Goal: Navigation & Orientation: Find specific page/section

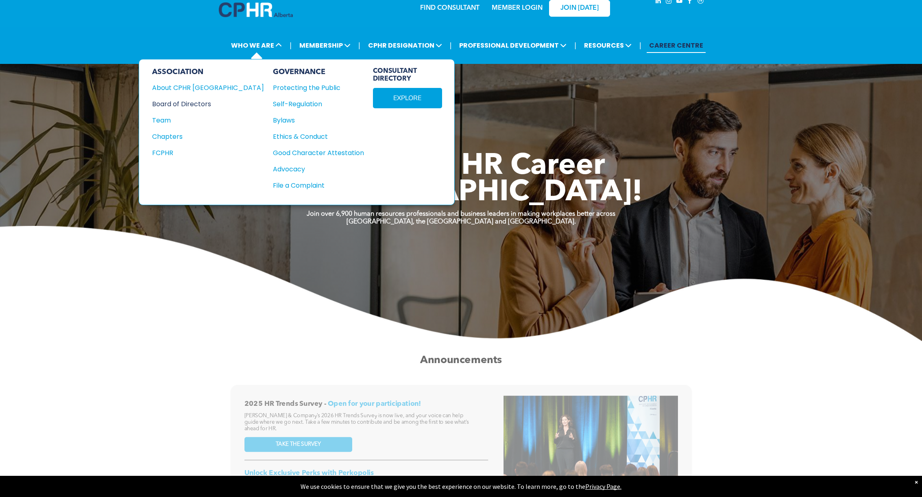
scroll to position [15, 0]
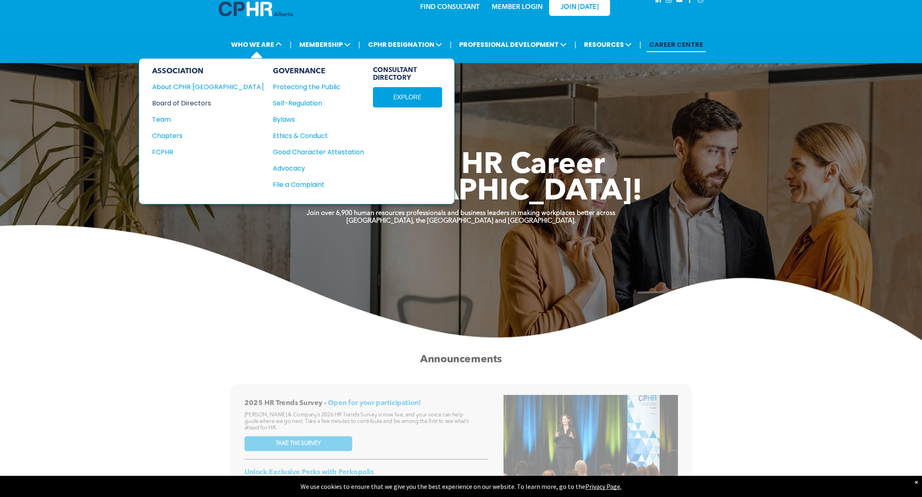
click at [189, 102] on div "Board of Directors" at bounding box center [202, 103] width 101 height 10
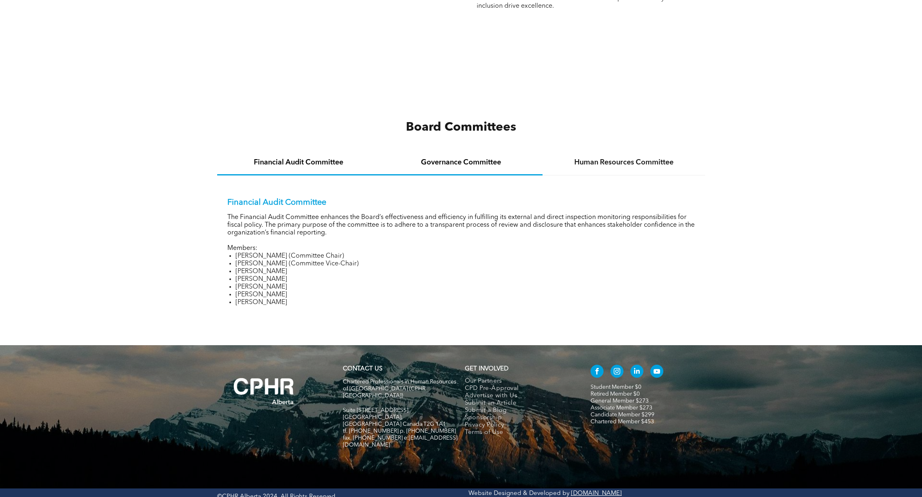
scroll to position [1113, 0]
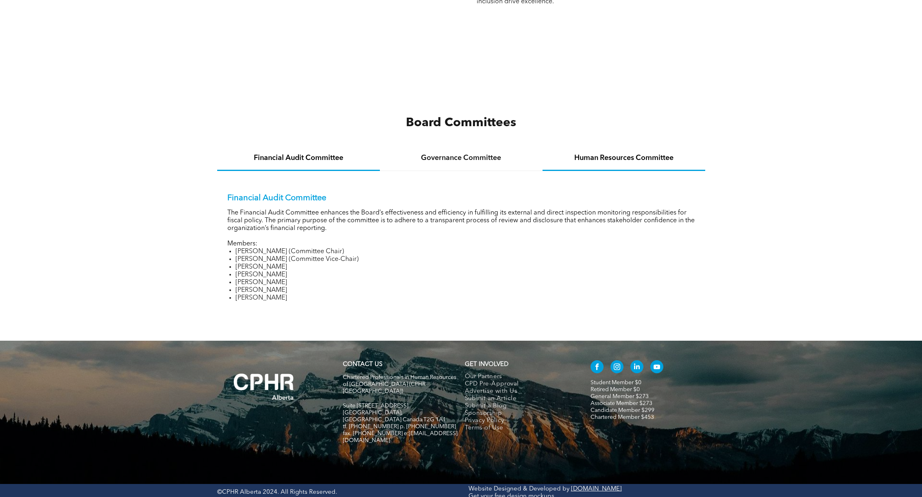
click at [621, 157] on h4 "Human Resources Committee" at bounding box center [624, 157] width 148 height 9
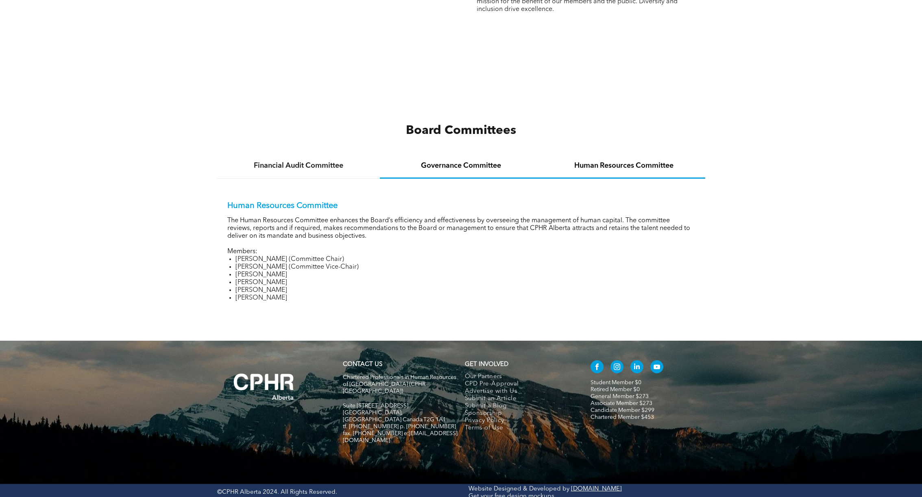
click at [479, 165] on h4 "Governance Committee" at bounding box center [461, 165] width 148 height 9
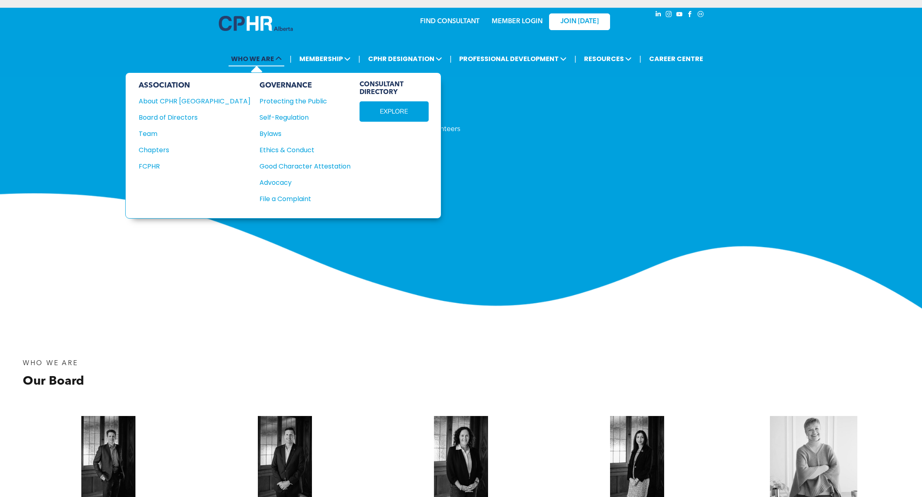
scroll to position [0, 0]
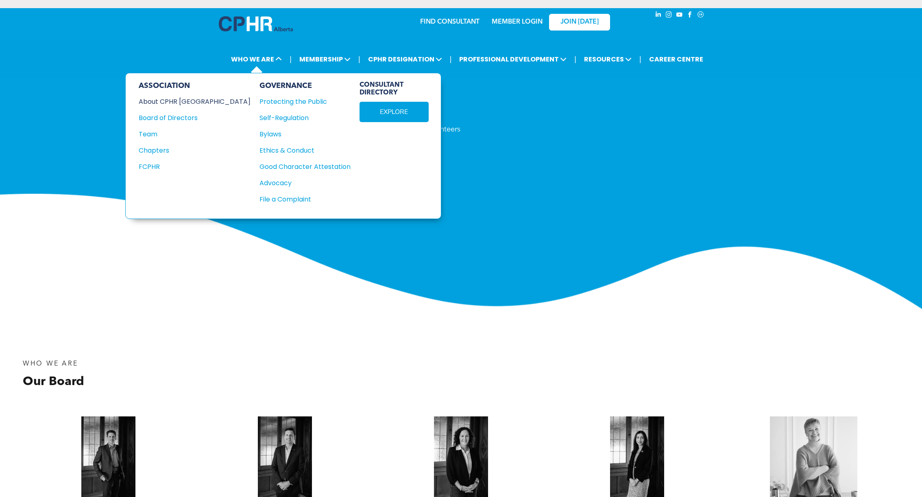
click at [170, 100] on div "About CPHR Alberta" at bounding box center [189, 101] width 101 height 10
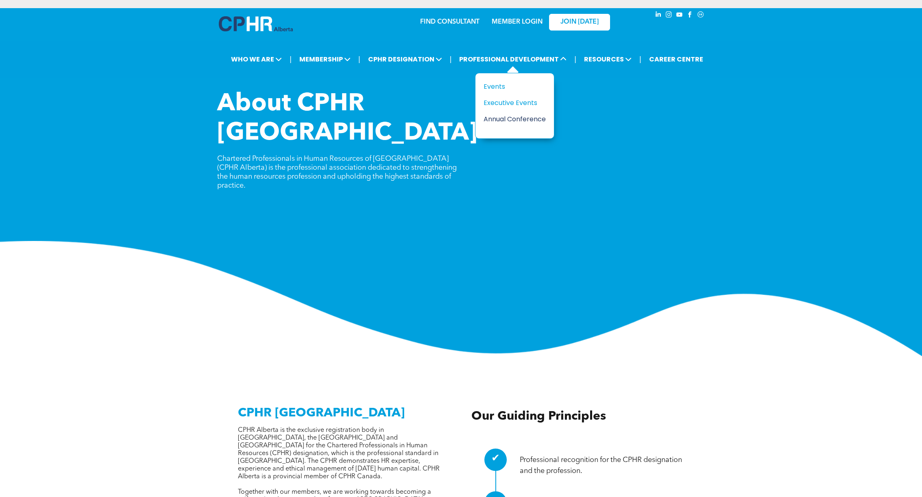
click at [505, 116] on div "Annual Conference" at bounding box center [512, 119] width 56 height 10
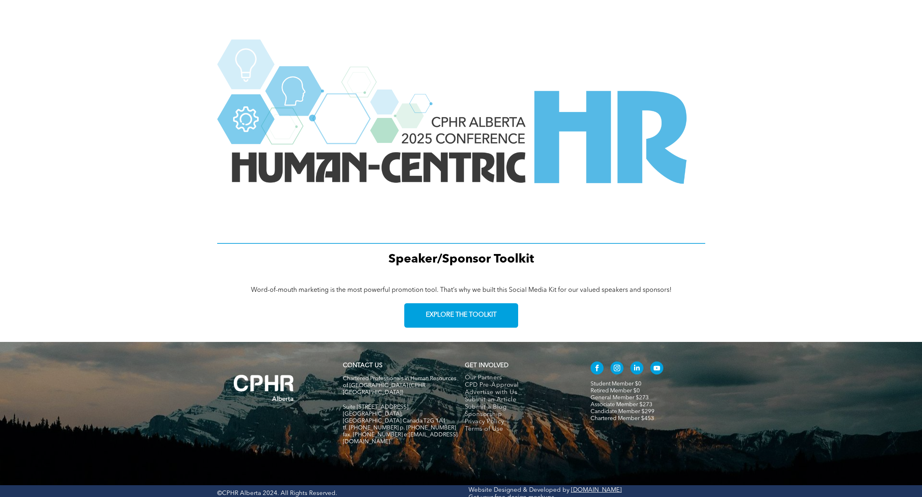
scroll to position [966, 0]
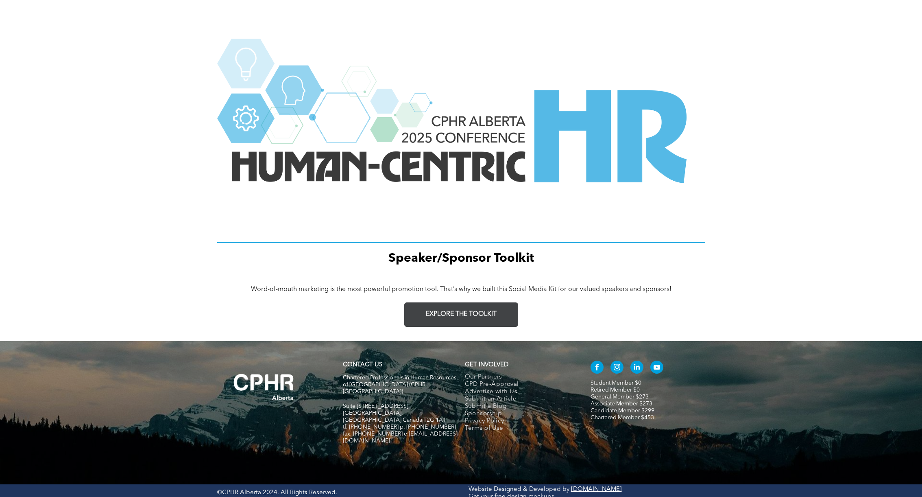
click at [459, 311] on span "EXPLORE THE TOOLKIT" at bounding box center [461, 314] width 71 height 8
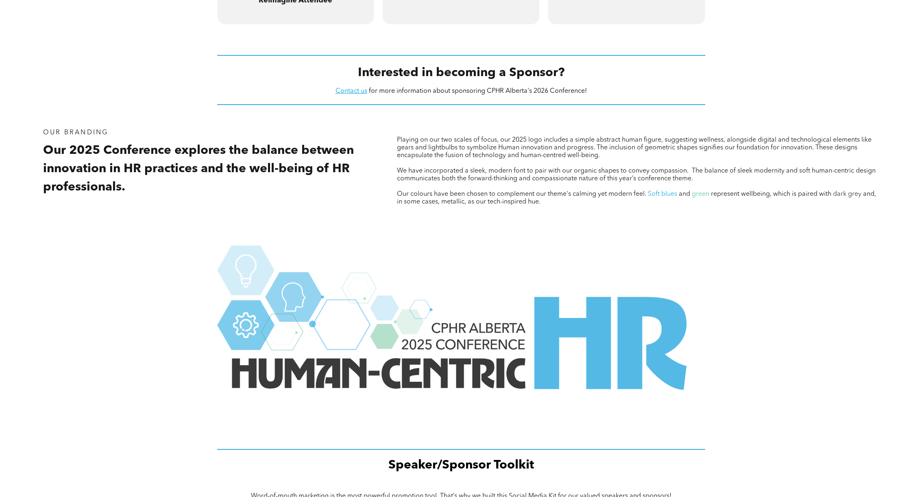
scroll to position [758, 0]
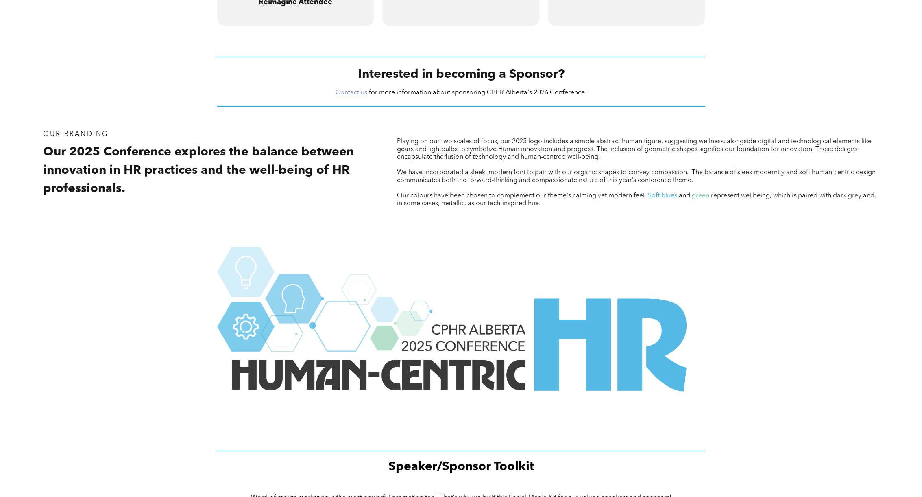
click at [353, 92] on link "Contact us" at bounding box center [351, 92] width 32 height 7
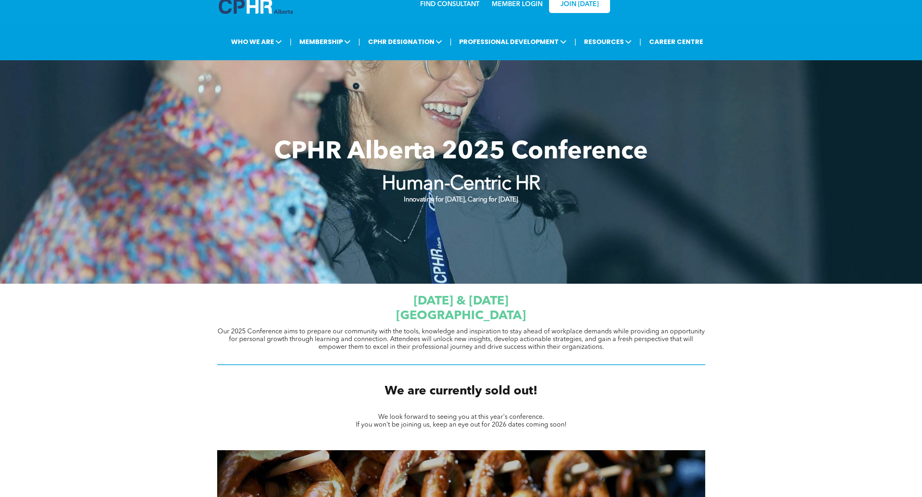
scroll to position [0, 0]
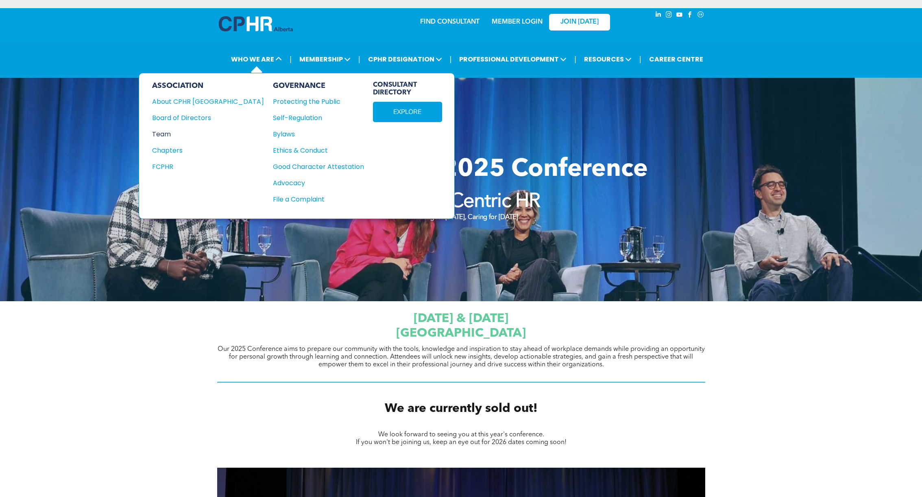
click at [166, 131] on div "Team" at bounding box center [202, 134] width 101 height 10
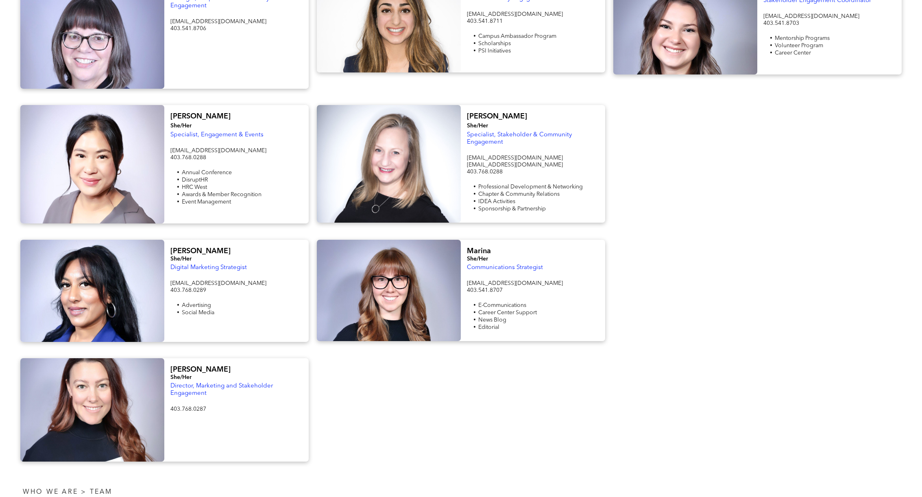
scroll to position [773, 0]
